Goal: Task Accomplishment & Management: Manage account settings

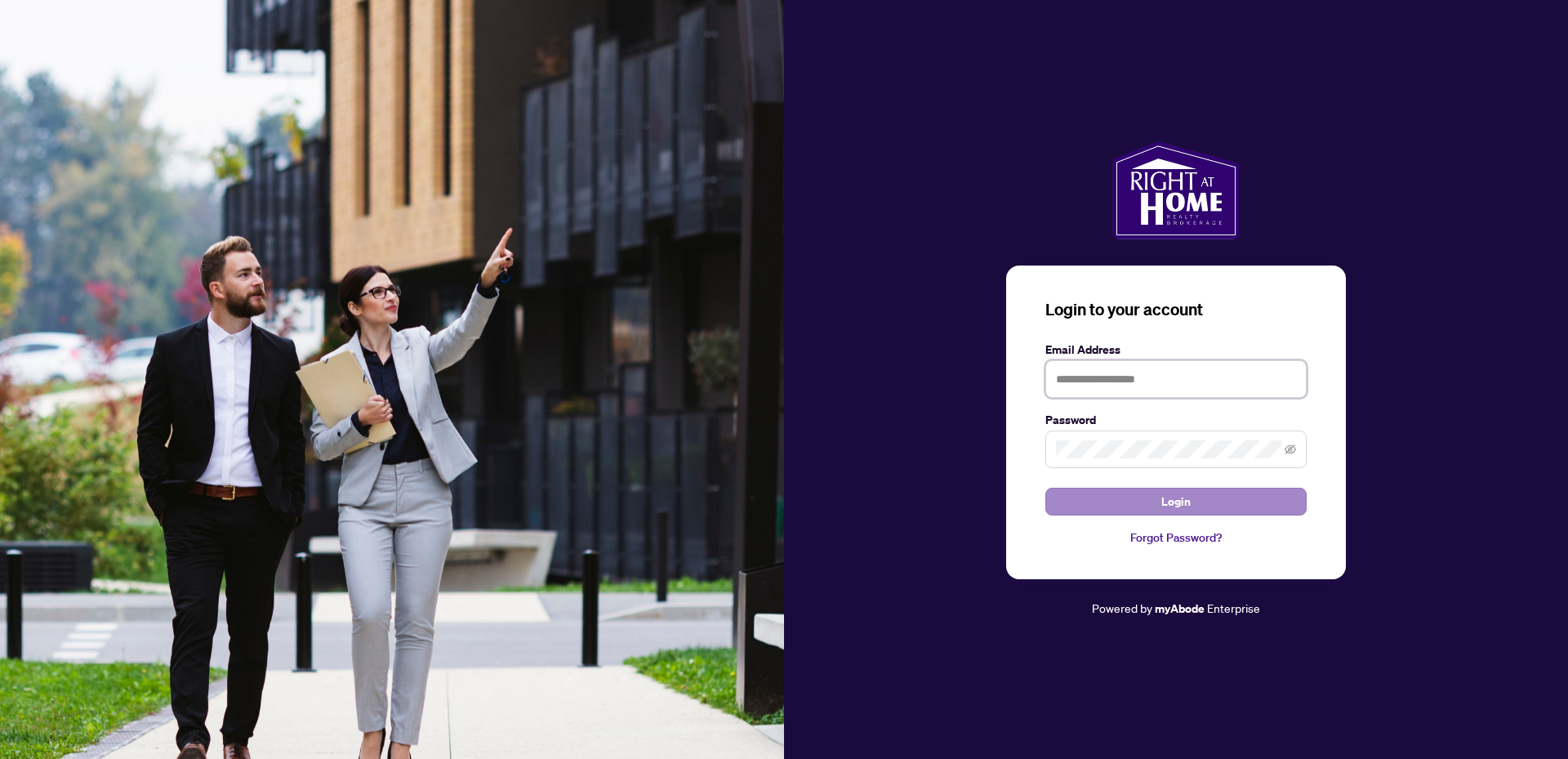
type input "**********"
drag, startPoint x: 1185, startPoint y: 494, endPoint x: 1173, endPoint y: 478, distance: 20.0
click at [1186, 495] on span "Login" at bounding box center [1176, 501] width 29 height 26
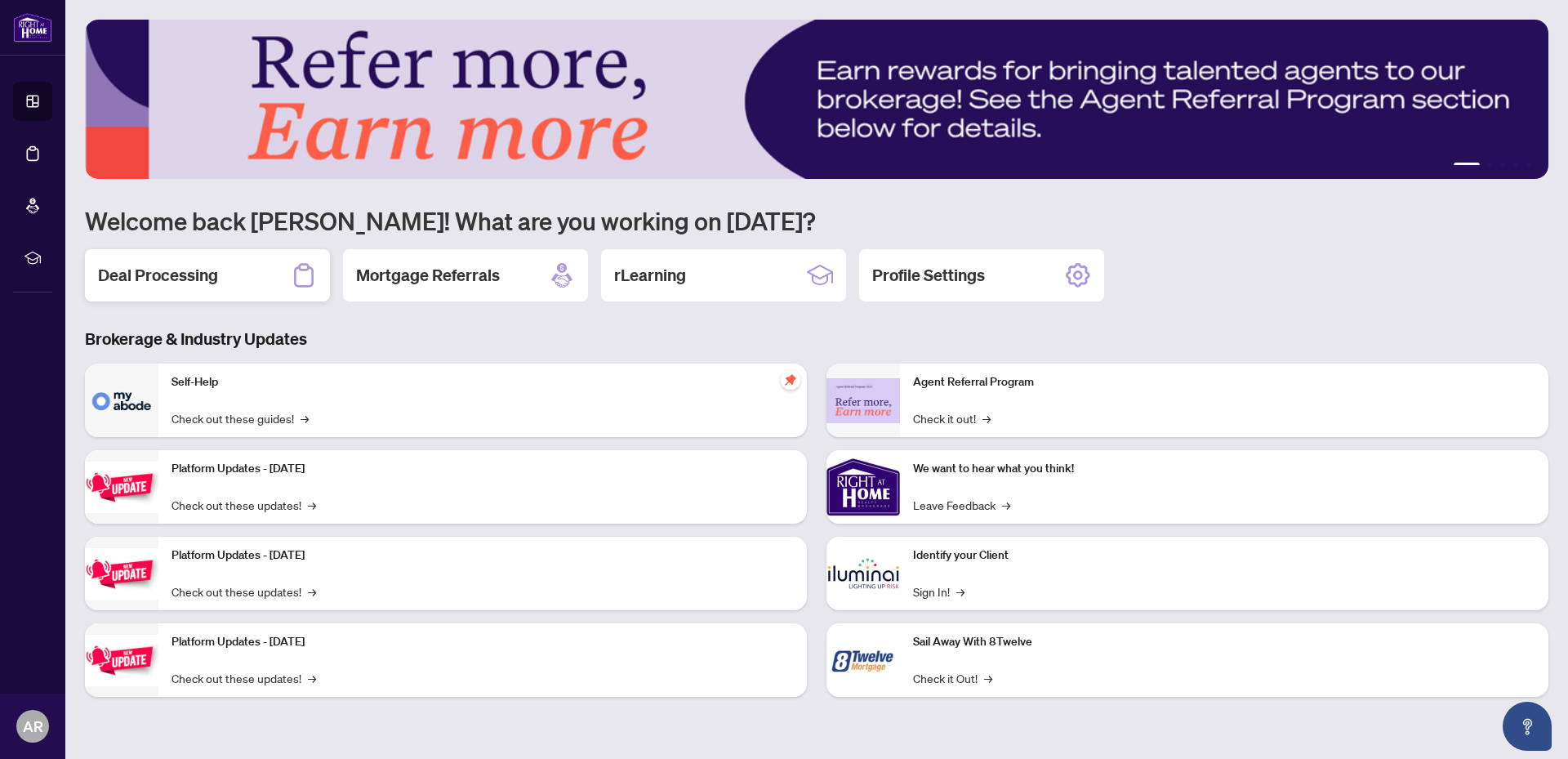
click at [168, 269] on h2 "Deal Processing" at bounding box center [158, 275] width 120 height 23
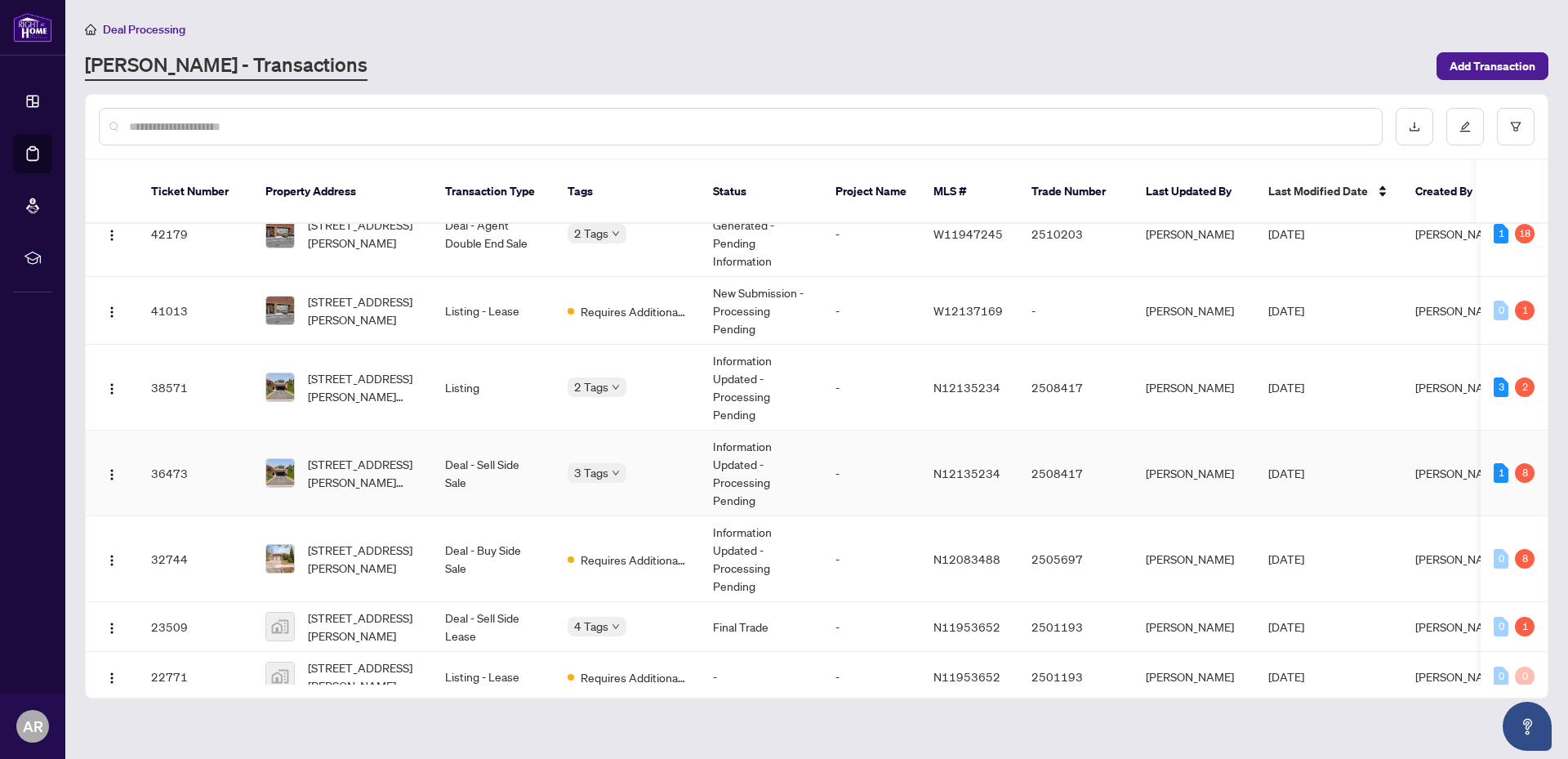
scroll to position [109, 0]
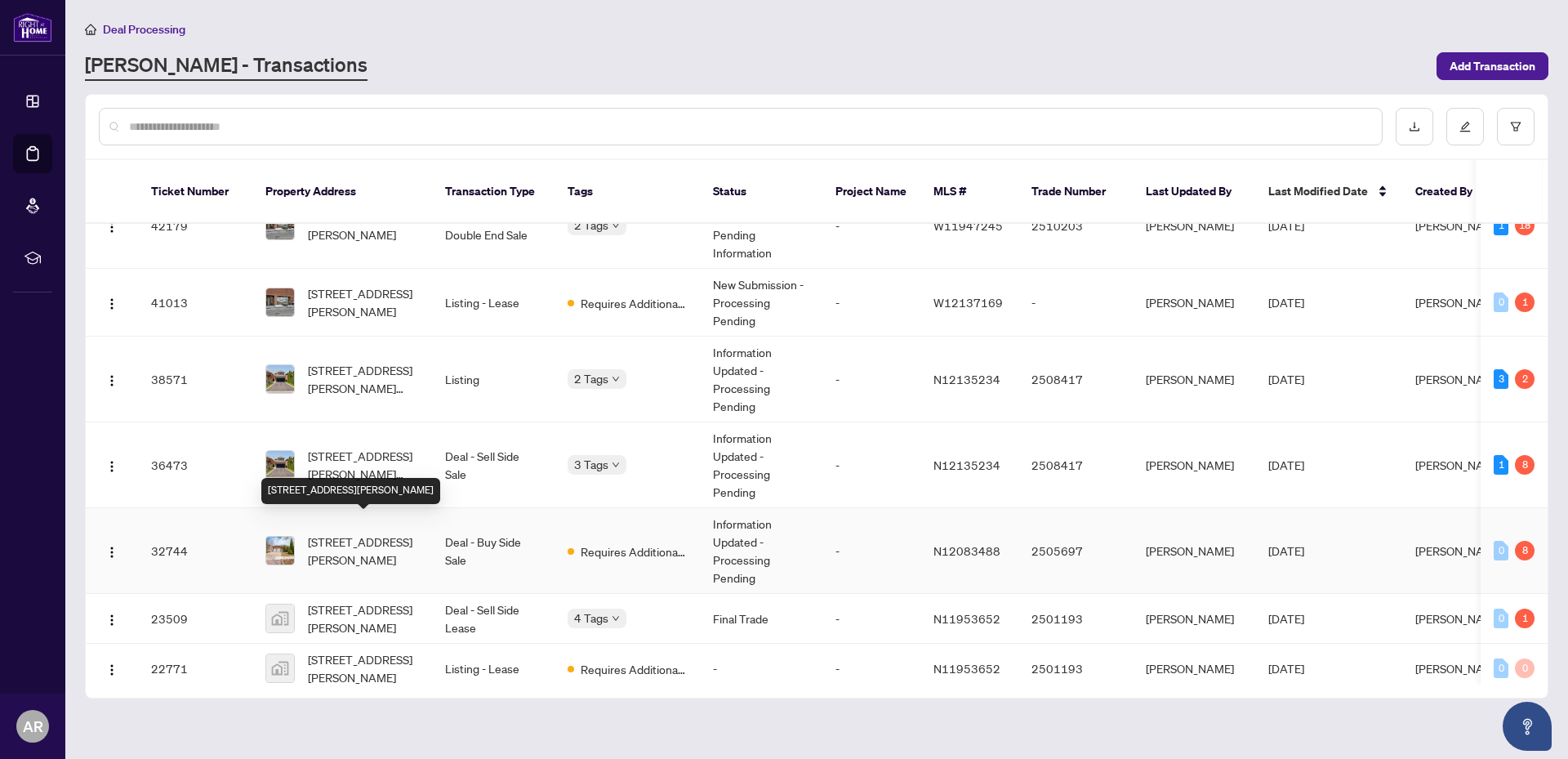
click at [337, 533] on span "[STREET_ADDRESS][PERSON_NAME]" at bounding box center [363, 550] width 111 height 36
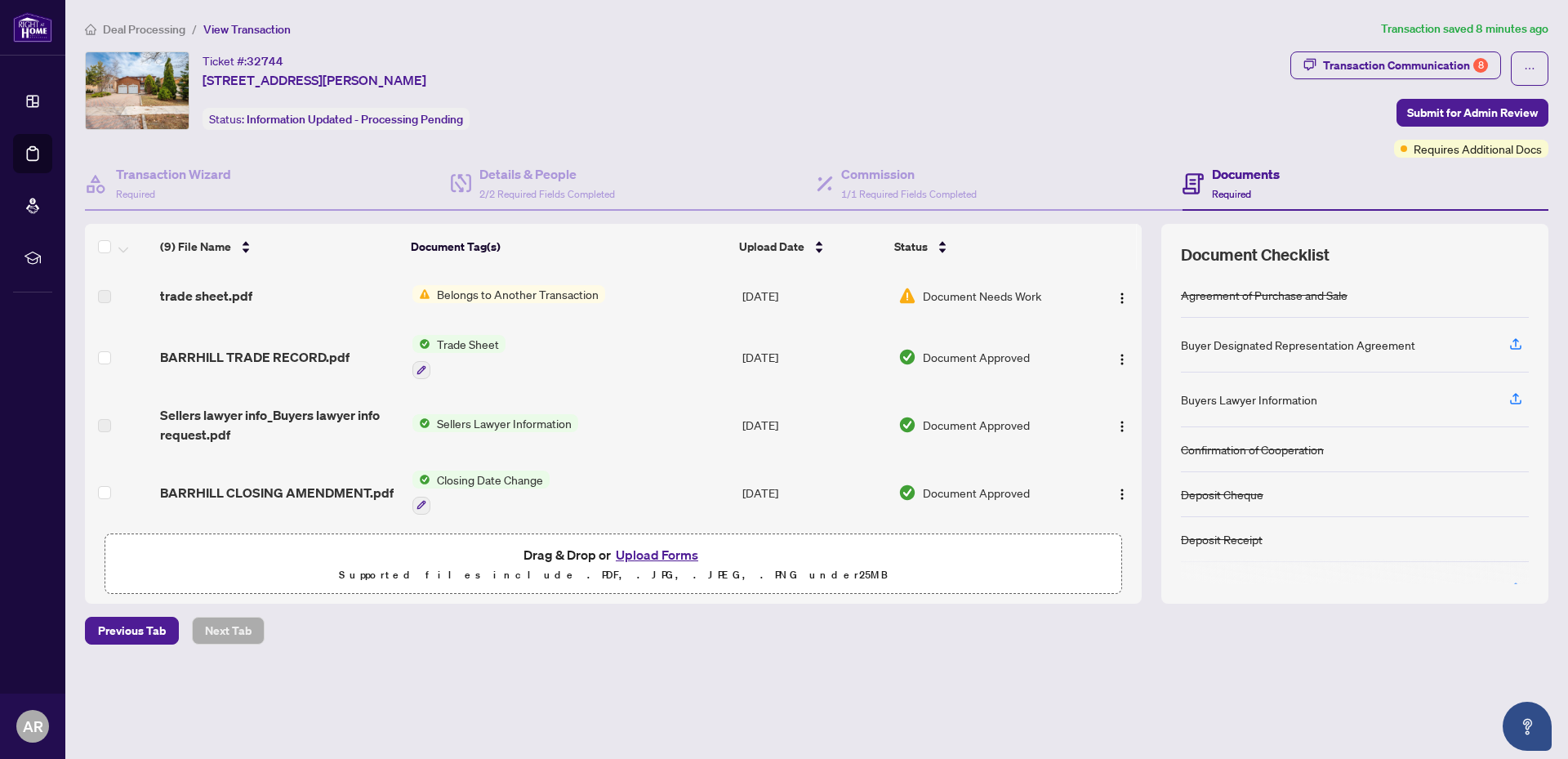
click at [534, 300] on span "Belongs to Another Transaction" at bounding box center [518, 294] width 175 height 18
click at [607, 361] on div "Document Tags Belongs to Another Transaction" at bounding box center [507, 337] width 213 height 62
click at [536, 296] on span "Belongs to Another Transaction" at bounding box center [518, 294] width 175 height 18
click at [308, 354] on span "BARRHILL TRADE RECORD.pdf" at bounding box center [254, 356] width 190 height 19
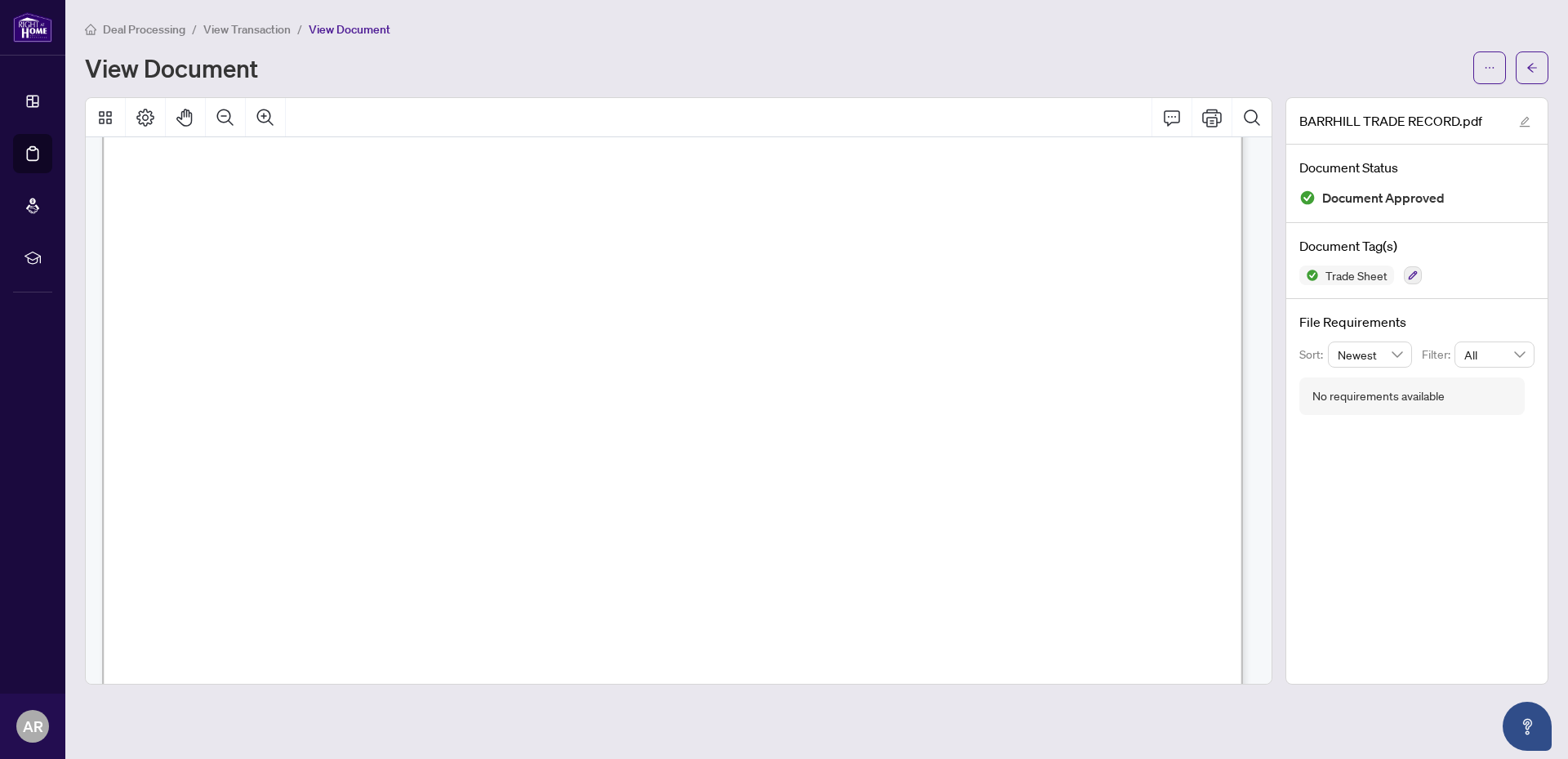
scroll to position [400, 0]
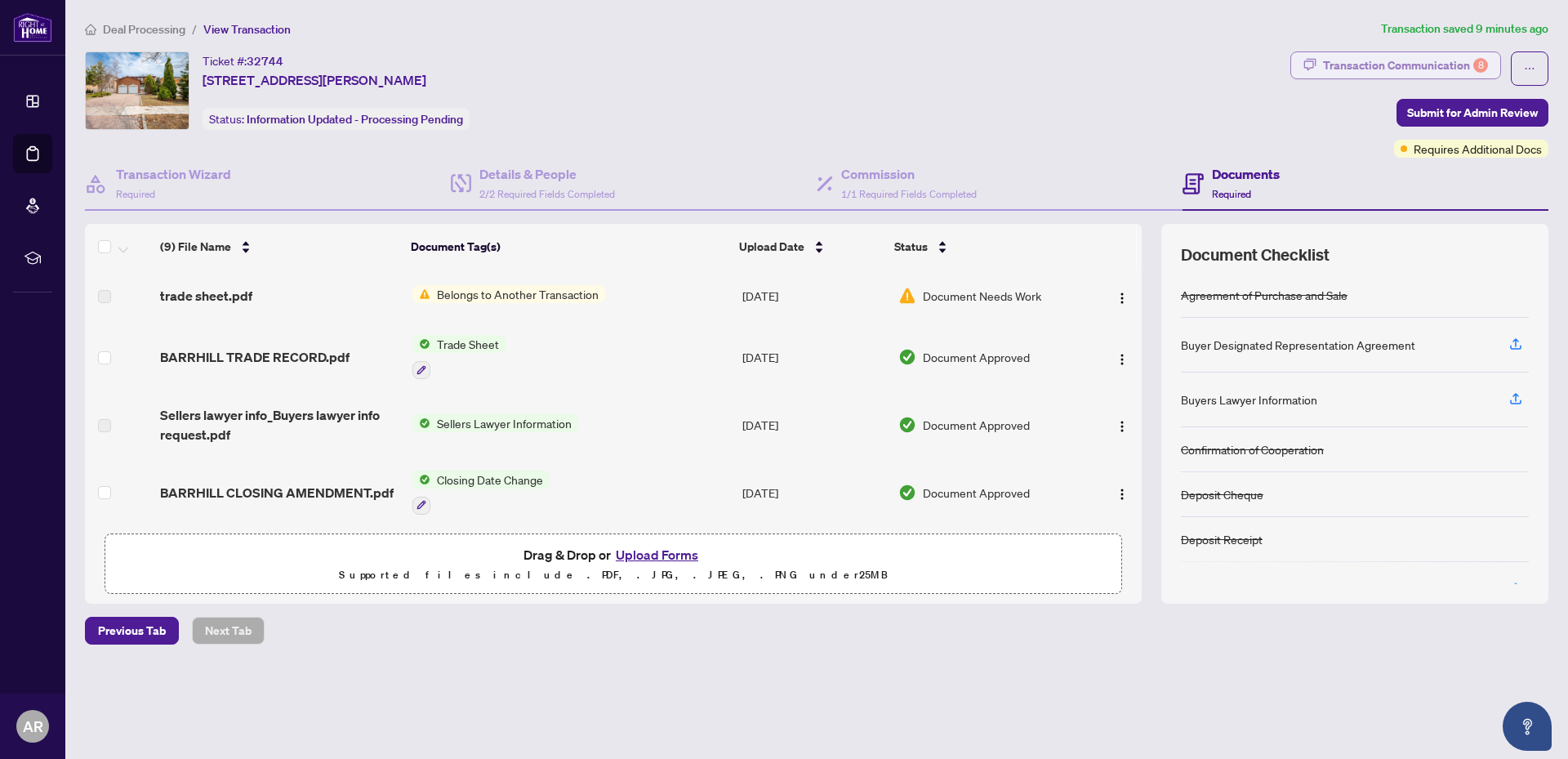
click at [1377, 65] on div "Transaction Communication 8" at bounding box center [1405, 65] width 165 height 26
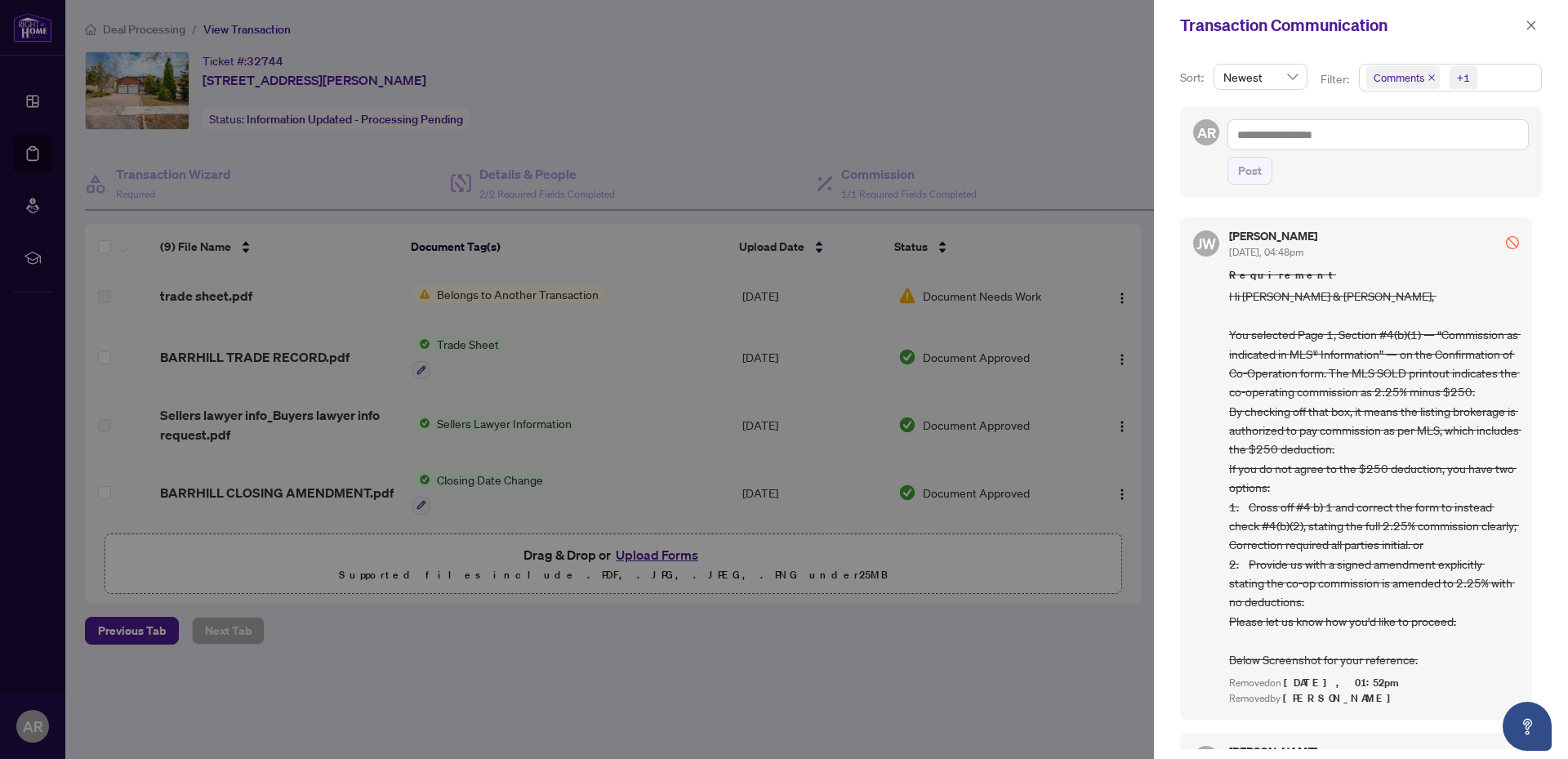
click at [834, 134] on div at bounding box center [784, 380] width 1568 height 759
drag, startPoint x: 1531, startPoint y: 32, endPoint x: 1515, endPoint y: 36, distance: 16.5
click at [1529, 32] on span "button" at bounding box center [1531, 25] width 12 height 26
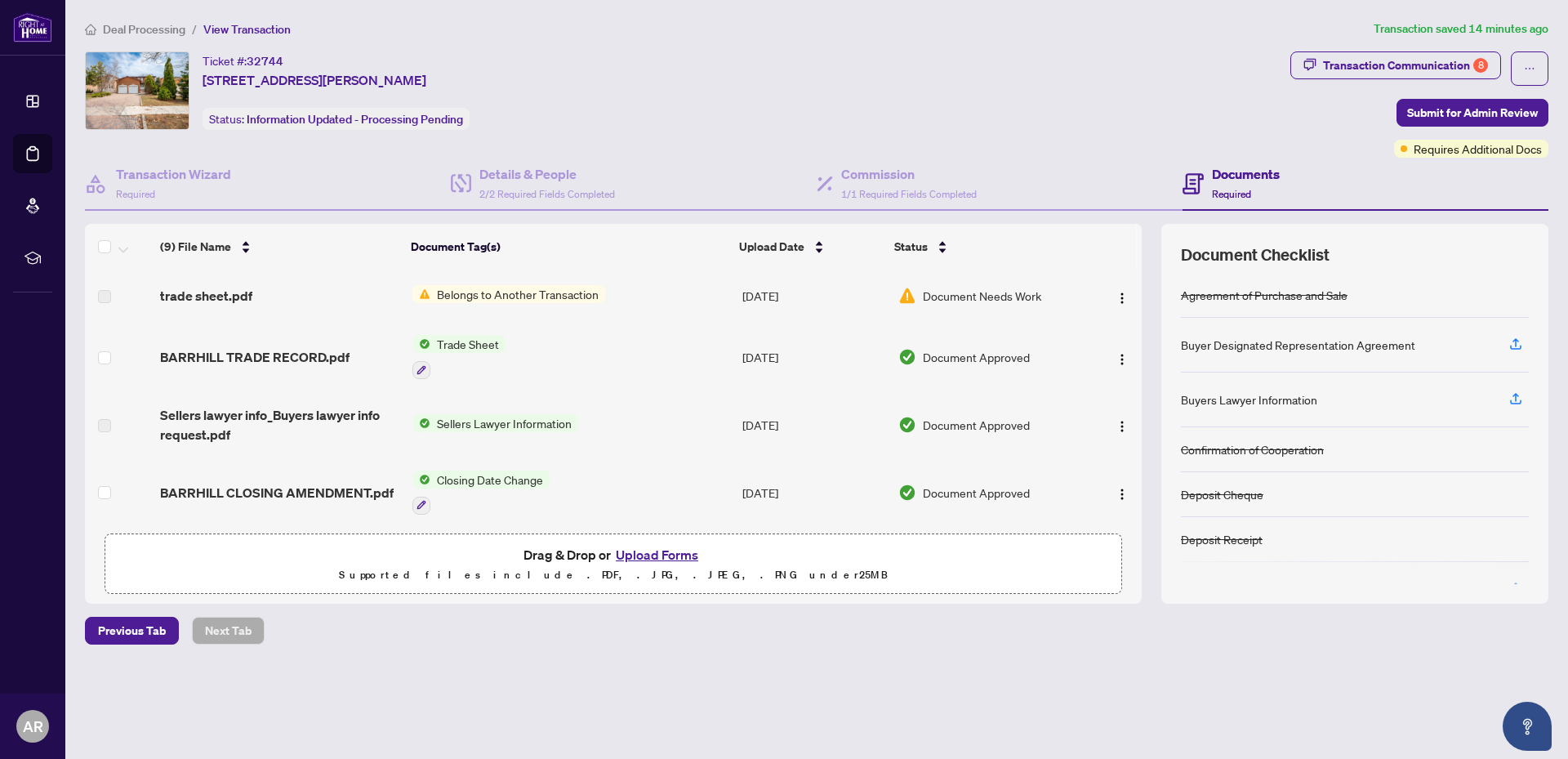
click at [548, 290] on span "Belongs to Another Transaction" at bounding box center [518, 294] width 175 height 18
click at [457, 348] on span "Belongs to Another Transaction" at bounding box center [517, 348] width 175 height 18
click at [215, 289] on span "trade sheet.pdf" at bounding box center [205, 295] width 92 height 19
click at [214, 292] on span "trade sheet.pdf" at bounding box center [205, 295] width 92 height 19
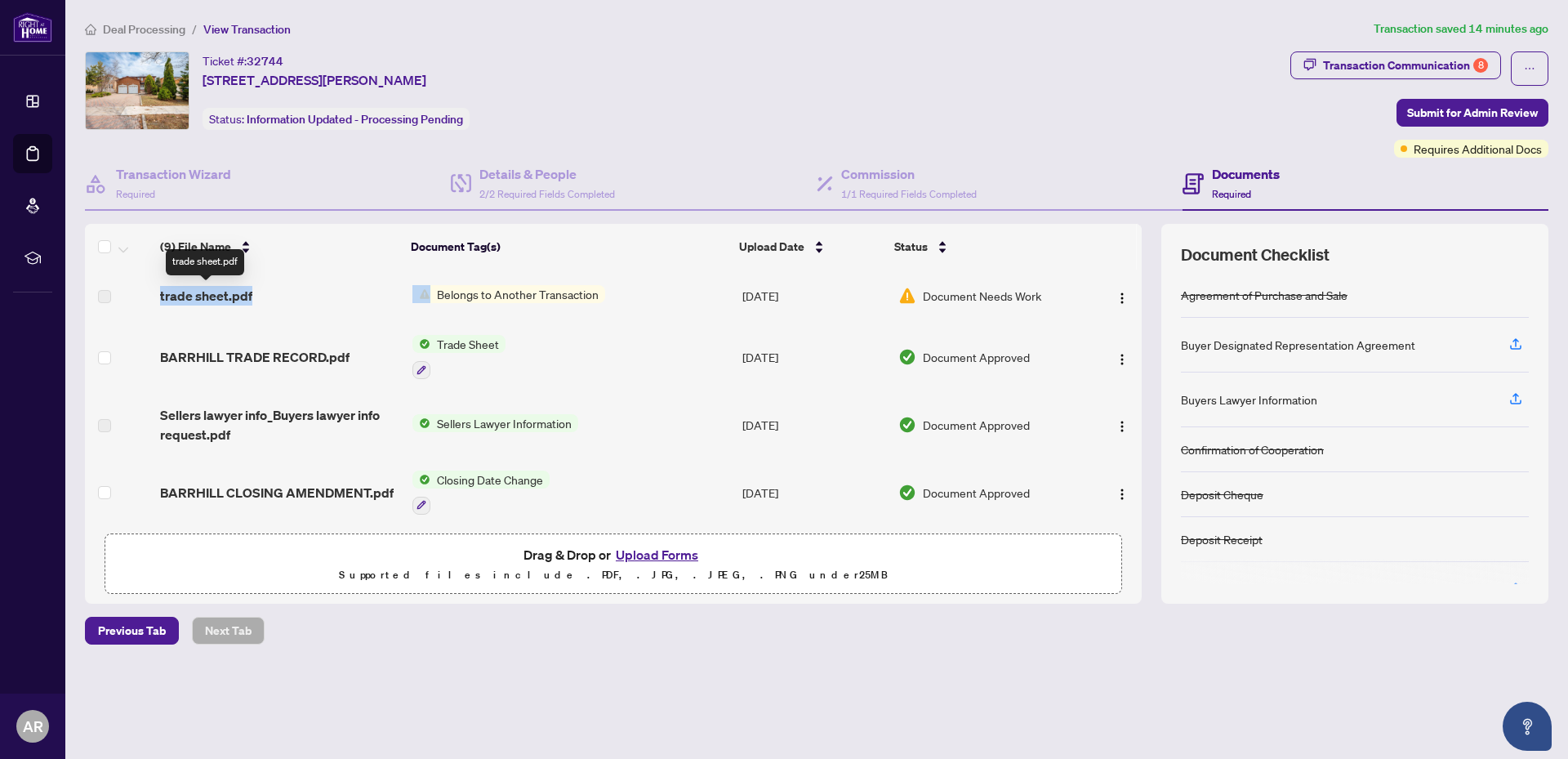
drag, startPoint x: 214, startPoint y: 292, endPoint x: 306, endPoint y: 290, distance: 92.0
click at [215, 292] on span "trade sheet.pdf" at bounding box center [205, 295] width 92 height 19
click at [1001, 296] on span "Document Needs Work" at bounding box center [982, 296] width 119 height 18
drag, startPoint x: 1001, startPoint y: 296, endPoint x: 1148, endPoint y: 141, distance: 213.6
click at [1001, 294] on span "Document Needs Work" at bounding box center [982, 296] width 119 height 18
